Goal: Information Seeking & Learning: Learn about a topic

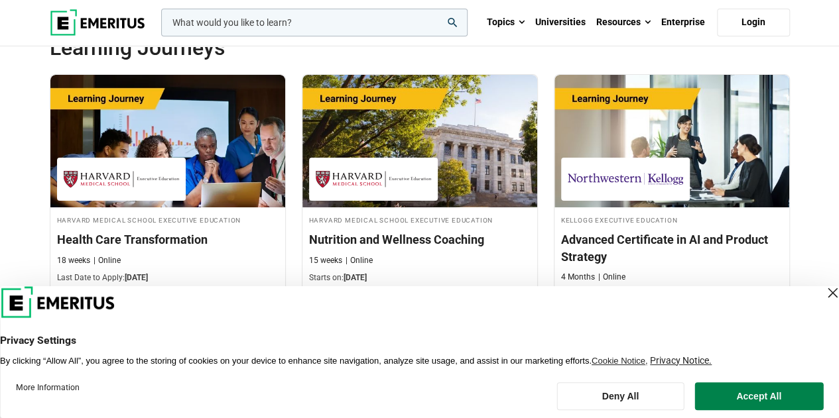
click at [823, 295] on div "Close Layer" at bounding box center [832, 293] width 19 height 19
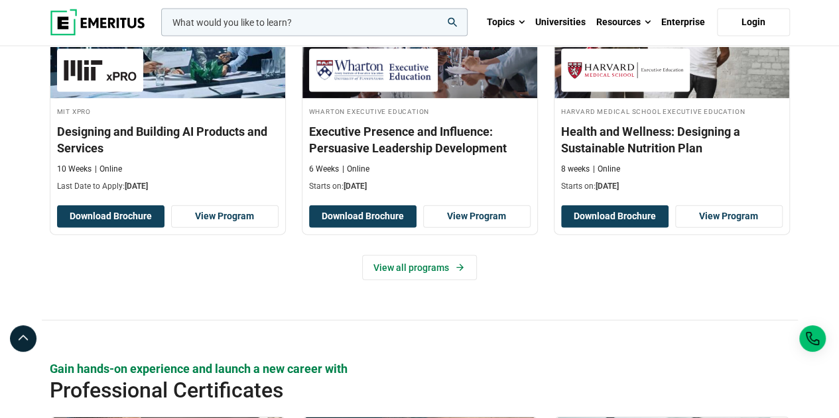
scroll to position [1459, 0]
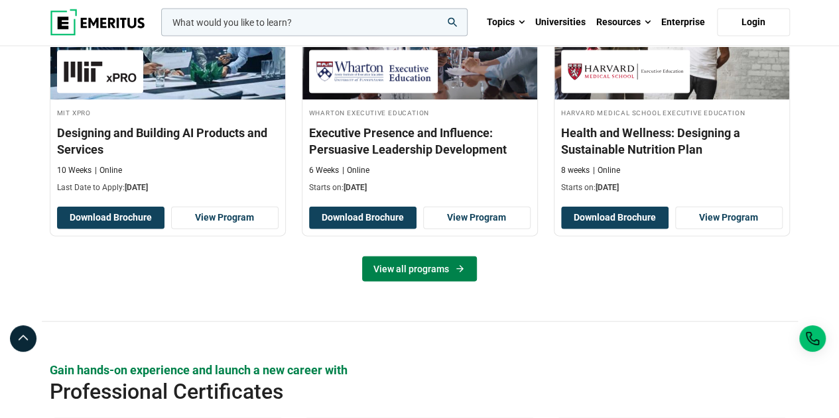
click at [423, 258] on link "View all programs" at bounding box center [419, 269] width 115 height 25
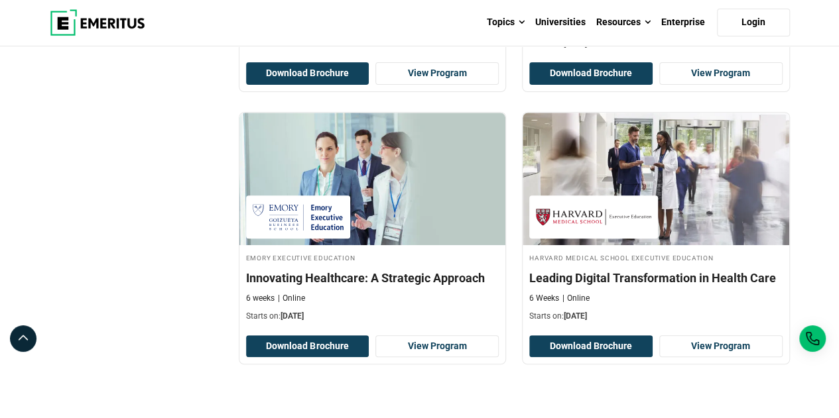
scroll to position [2785, 0]
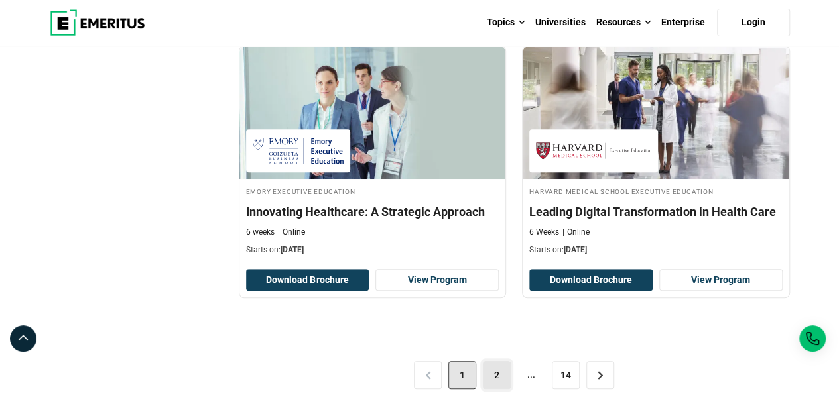
click at [498, 370] on link "2" at bounding box center [497, 375] width 28 height 28
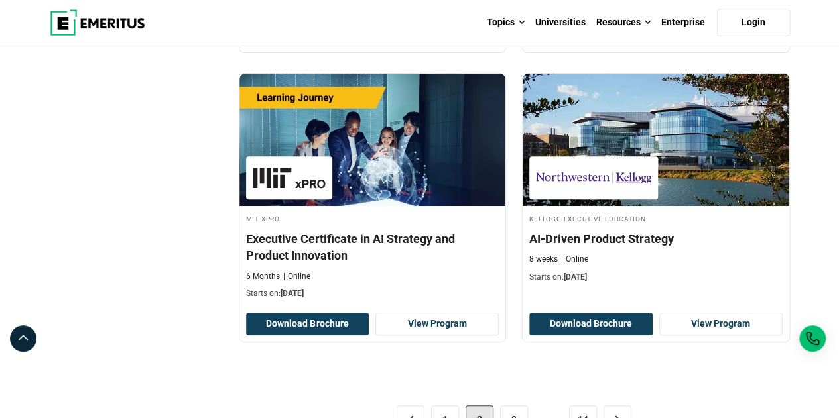
scroll to position [2785, 0]
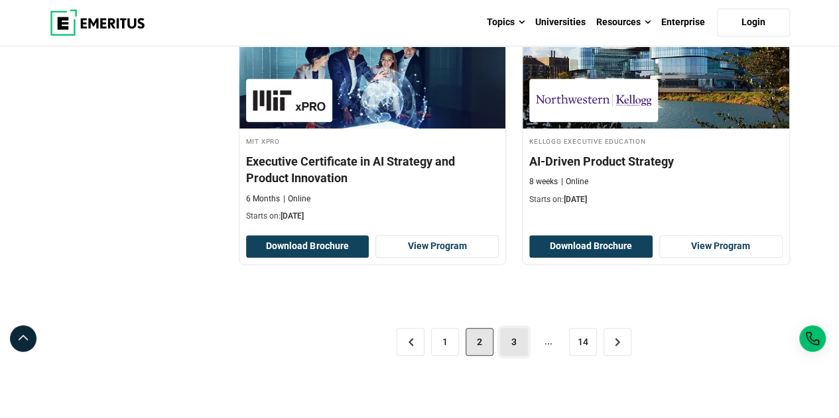
click at [513, 335] on link "3" at bounding box center [514, 342] width 28 height 28
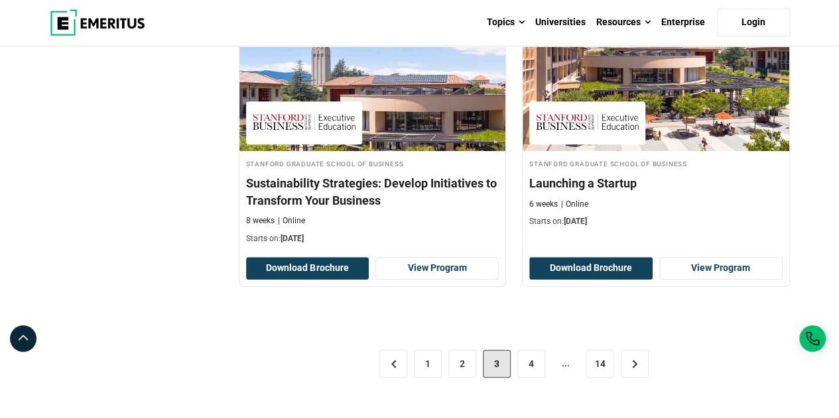
scroll to position [2785, 0]
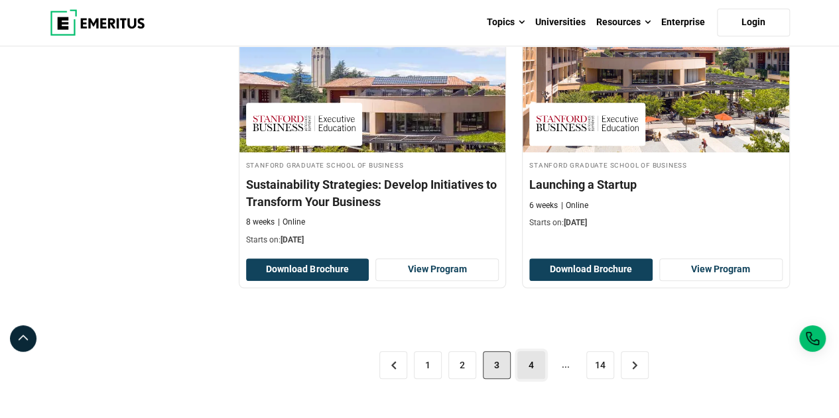
click at [538, 353] on link "4" at bounding box center [531, 365] width 28 height 28
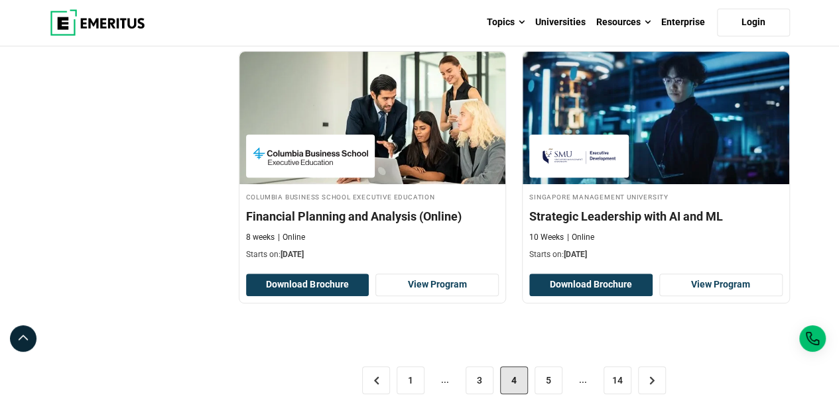
scroll to position [2785, 0]
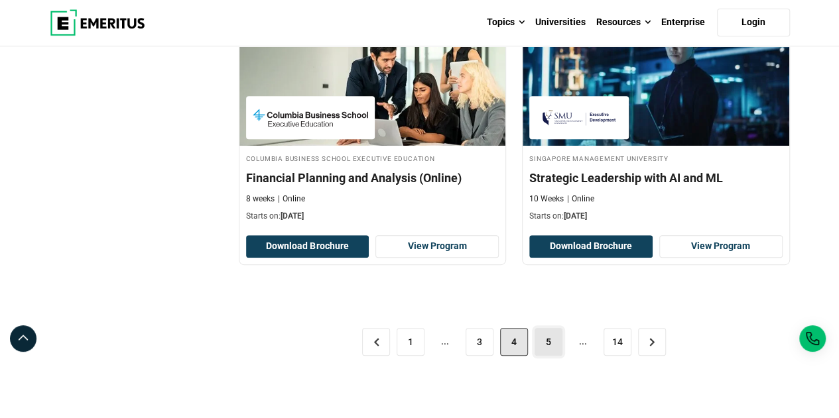
click at [544, 336] on link "5" at bounding box center [548, 342] width 28 height 28
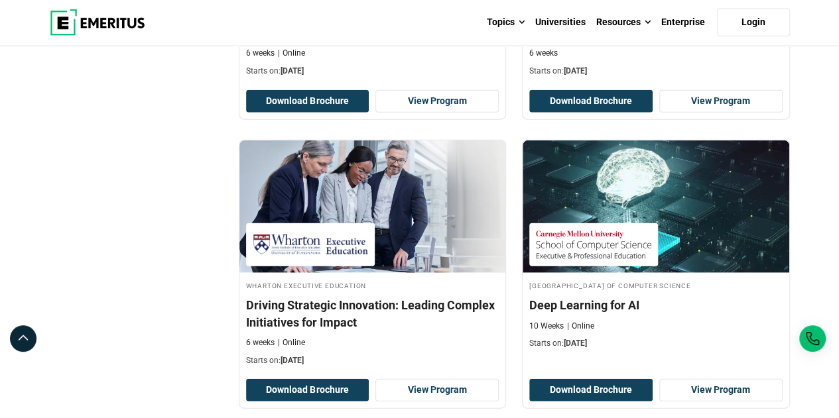
scroll to position [1525, 0]
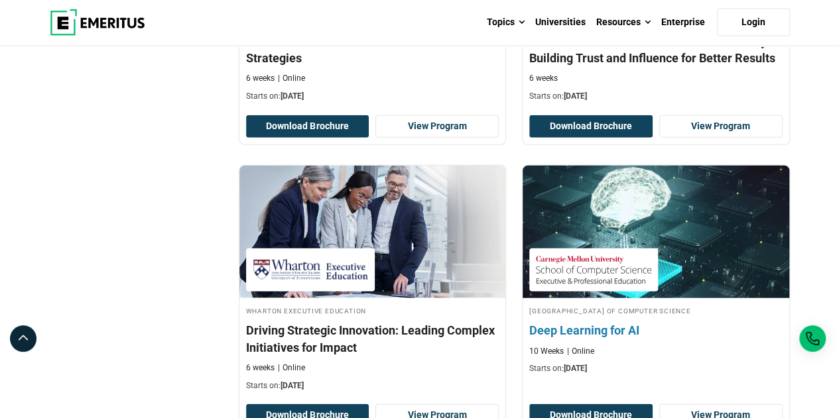
click at [581, 328] on h4 "Deep Learning for AI" at bounding box center [655, 330] width 253 height 17
